Goal: Task Accomplishment & Management: Use online tool/utility

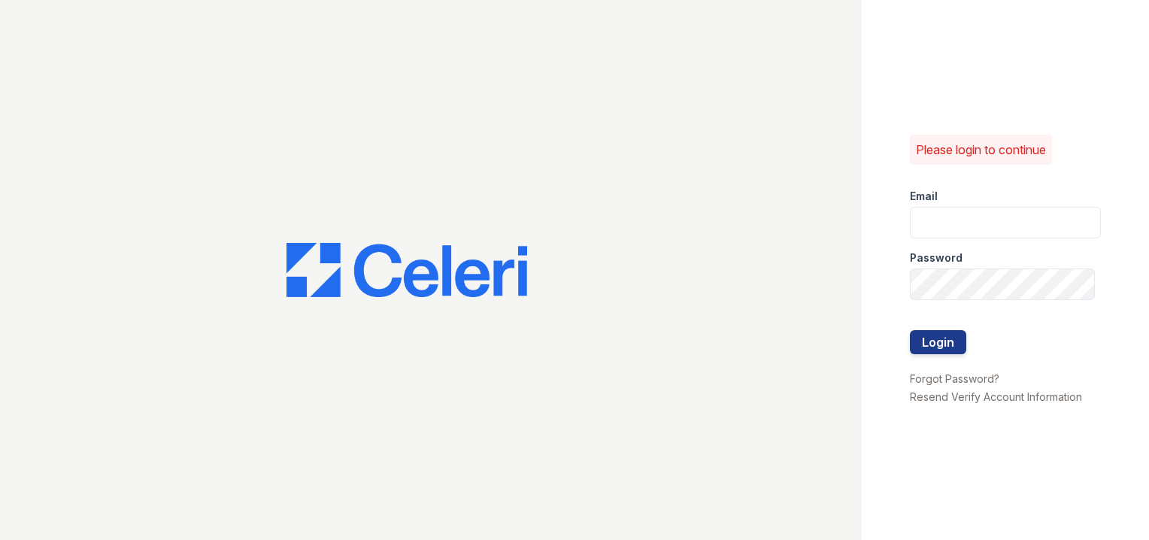
type input "[EMAIL_ADDRESS][DOMAIN_NAME]"
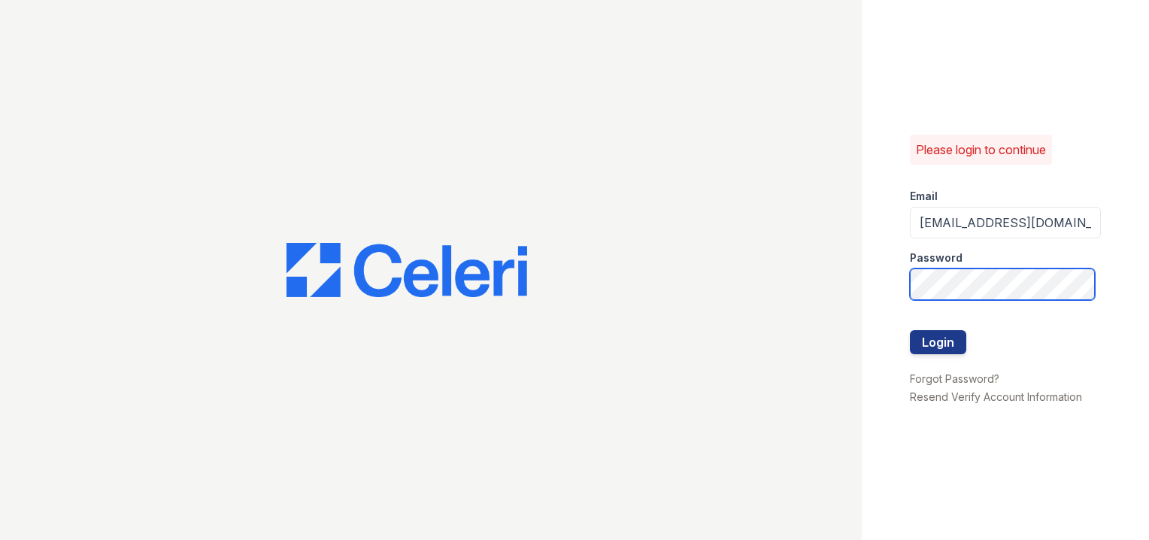
click at [752, 257] on div "Please login to continue Email arriveinnerharbor@trinity-pm.com Password Login …" at bounding box center [574, 270] width 1149 height 540
click at [778, 281] on div "Please login to continue Email arriveinnerharbor@trinity-pm.com Password Login …" at bounding box center [574, 270] width 1149 height 540
click at [877, 355] on div "Please login to continue Email arriveinnerharbor@trinity-pm.com Password Login …" at bounding box center [1005, 270] width 287 height 540
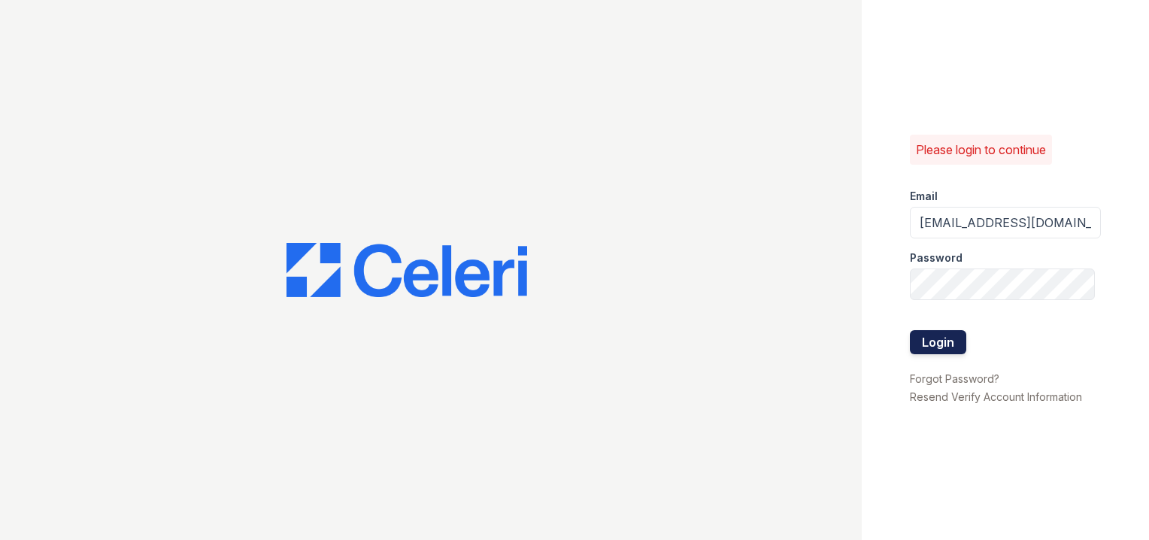
click at [925, 343] on button "Login" at bounding box center [938, 342] width 56 height 24
click at [925, 342] on button "Login" at bounding box center [938, 342] width 56 height 24
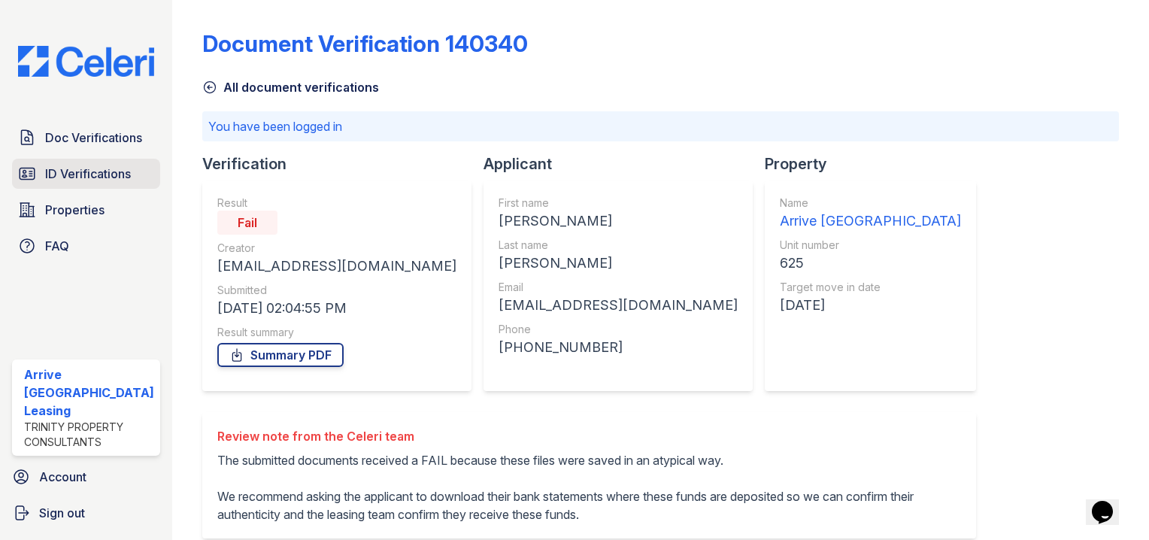
click at [69, 171] on span "ID Verifications" at bounding box center [88, 174] width 86 height 18
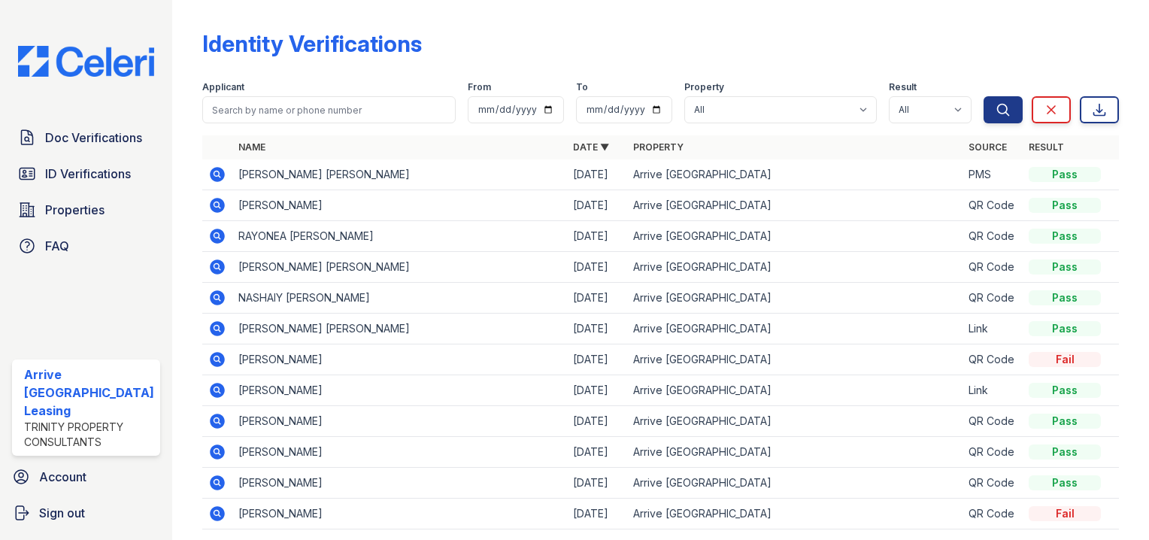
click at [81, 153] on link "Doc Verifications" at bounding box center [86, 138] width 148 height 30
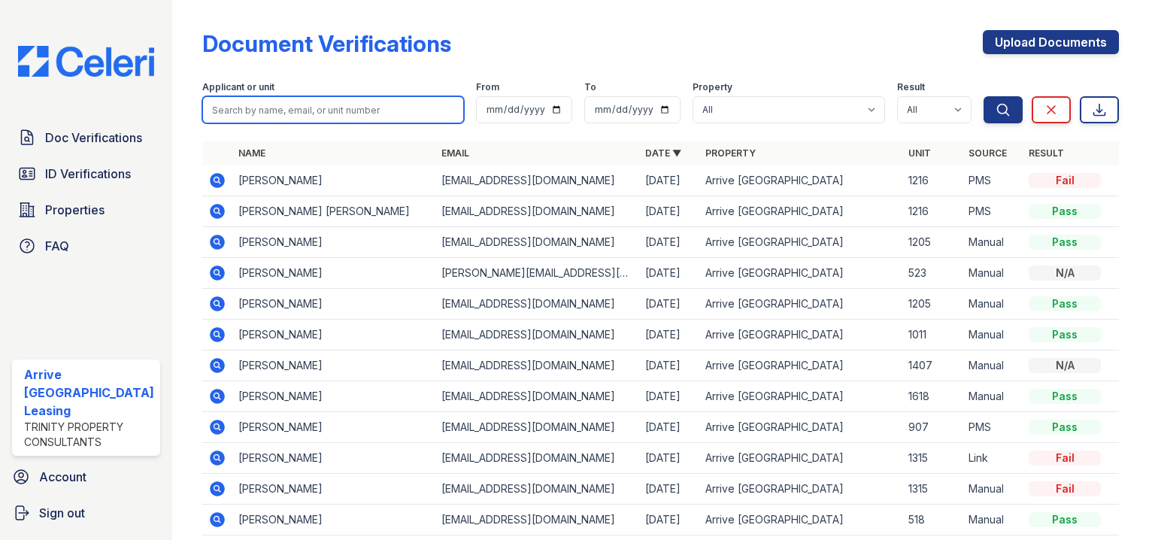
click at [310, 104] on input "search" at bounding box center [333, 109] width 262 height 27
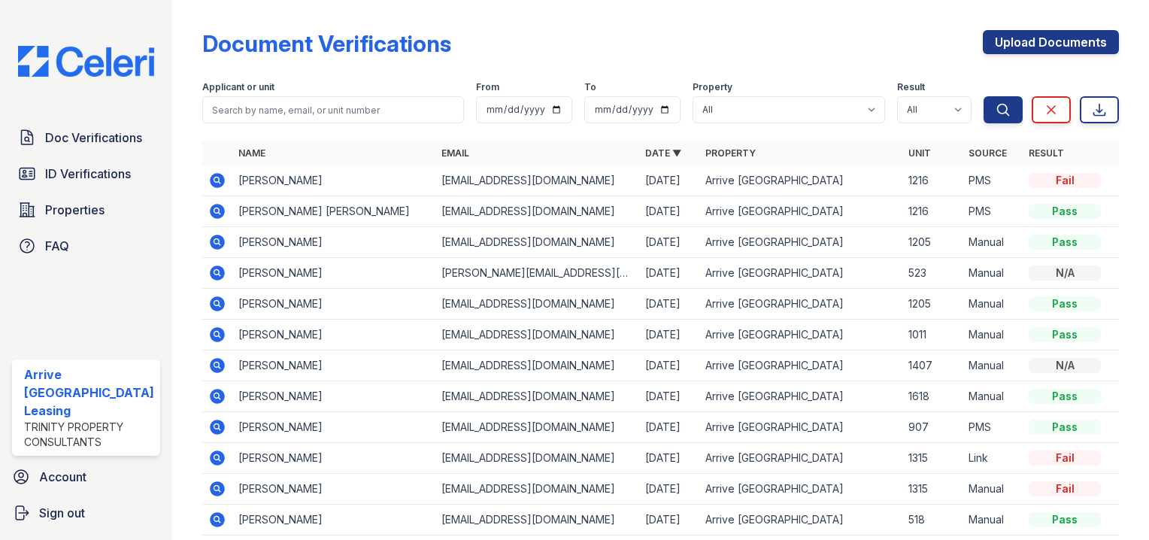
drag, startPoint x: 604, startPoint y: 238, endPoint x: 484, endPoint y: 250, distance: 120.9
click at [597, 234] on td "supritshadangi1@gmail.com" at bounding box center [536, 242] width 203 height 31
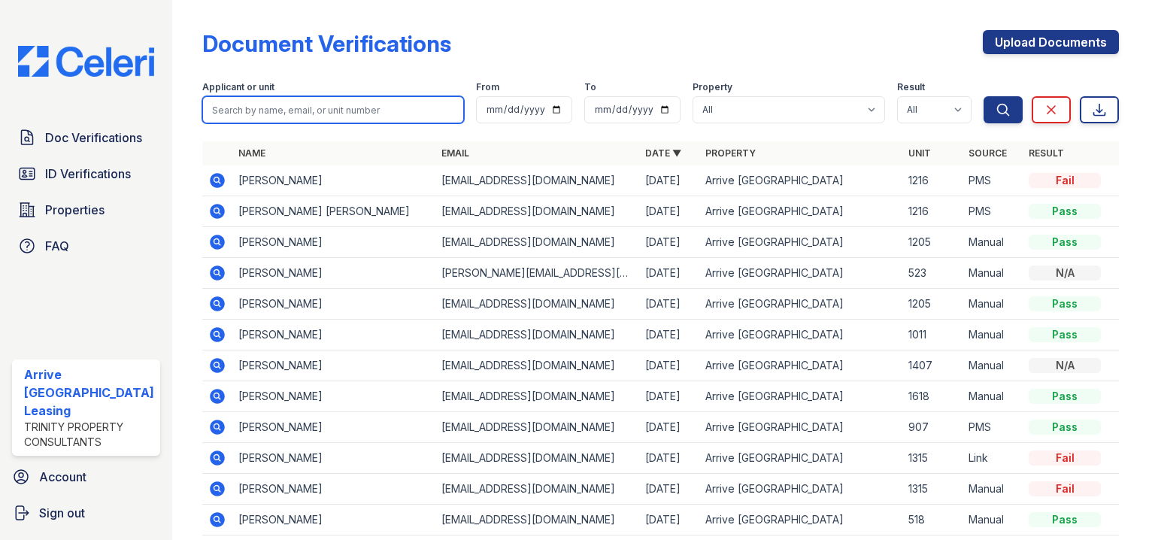
click at [373, 107] on input "search" at bounding box center [333, 109] width 262 height 27
type input "jada keene"
click at [984, 96] on button "Search" at bounding box center [1003, 109] width 39 height 27
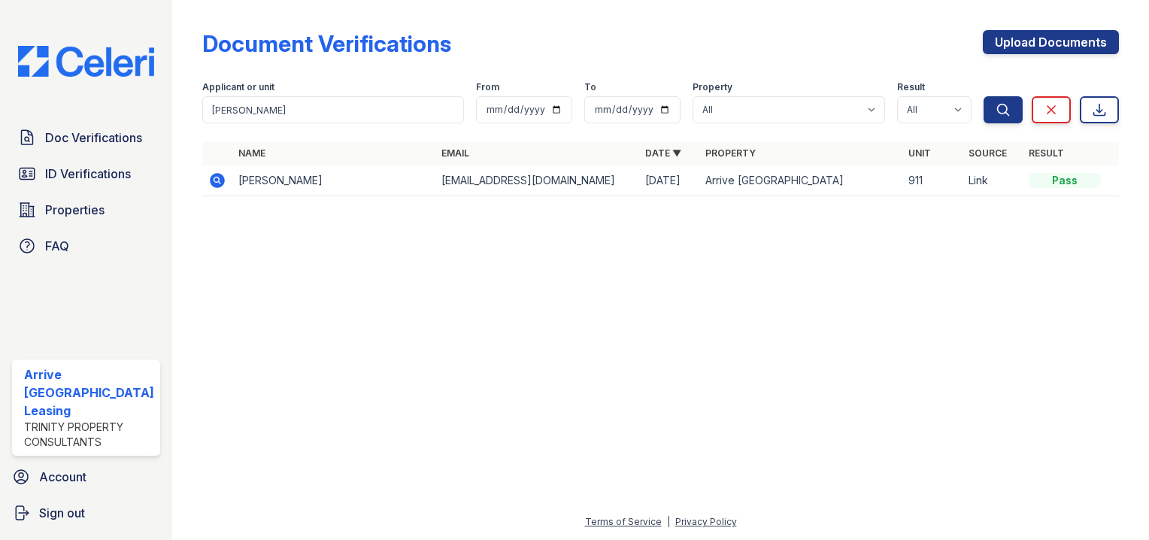
click at [208, 187] on icon at bounding box center [217, 180] width 18 height 18
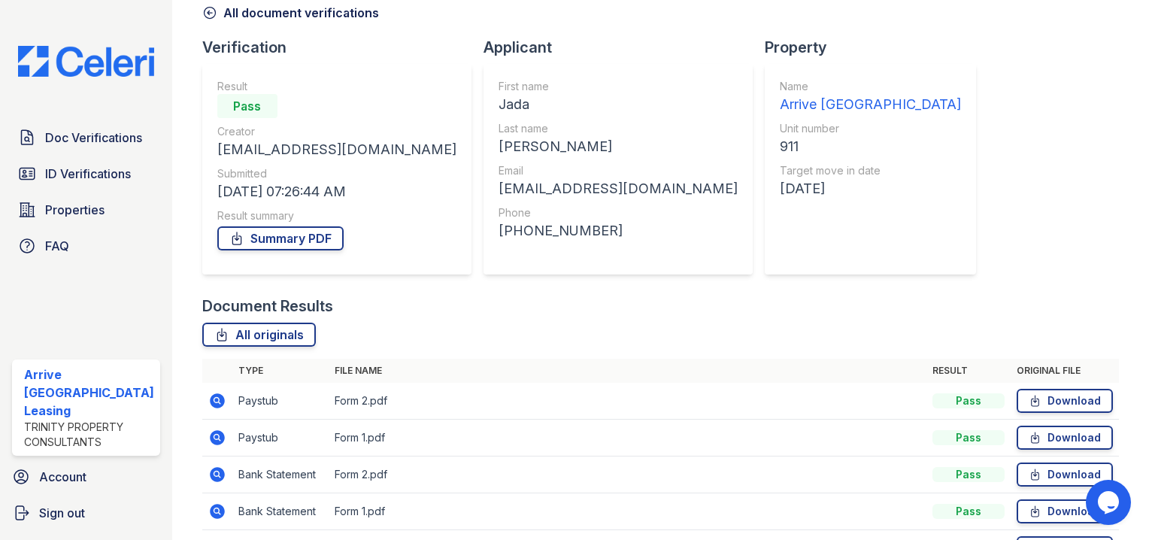
scroll to position [166, 0]
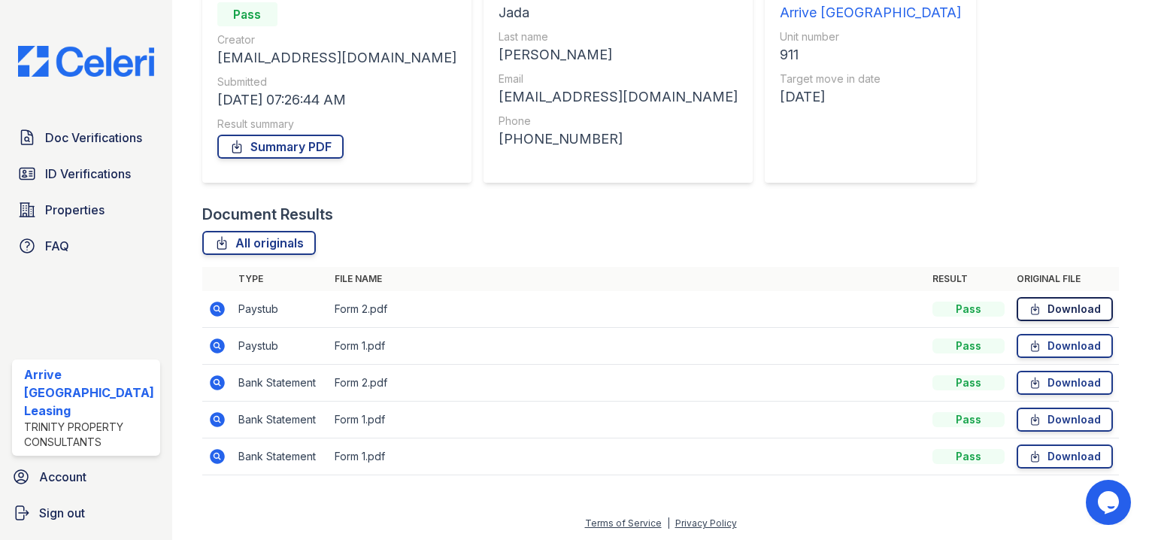
drag, startPoint x: 1039, startPoint y: 305, endPoint x: 1037, endPoint y: 314, distance: 9.9
click at [1039, 305] on link "Download" at bounding box center [1065, 309] width 96 height 24
drag, startPoint x: 1047, startPoint y: 347, endPoint x: 963, endPoint y: 333, distance: 85.3
click at [1047, 347] on link "Download" at bounding box center [1065, 346] width 96 height 24
